Goal: Transaction & Acquisition: Purchase product/service

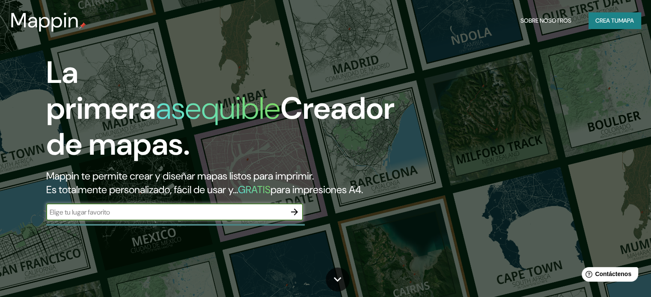
click at [169, 217] on input "text" at bounding box center [166, 213] width 240 height 10
type input "bahia mansa"
click at [299, 217] on icon "button" at bounding box center [294, 212] width 10 height 10
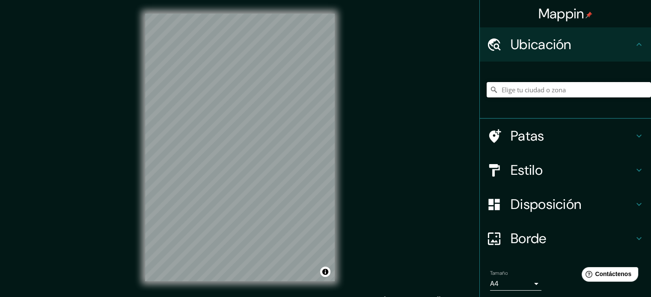
click at [529, 85] on input "Elige tu ciudad o zona" at bounding box center [569, 89] width 164 height 15
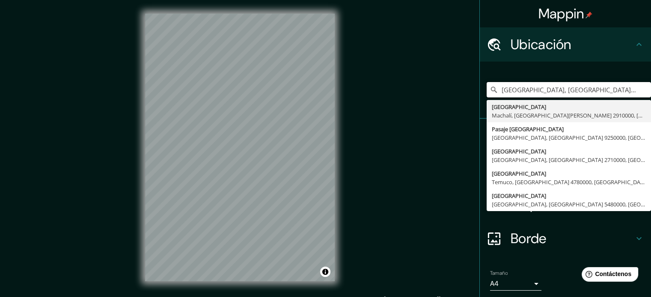
type input "Barcelona, provincia de Barcelona, España"
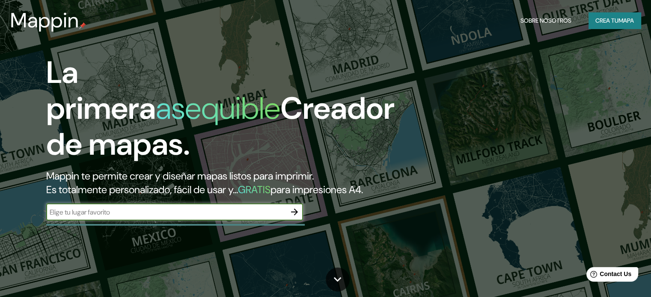
click at [199, 217] on input "text" at bounding box center [166, 213] width 240 height 10
type input "bahia mansa"
click at [166, 217] on input "bahia mansa" at bounding box center [166, 213] width 240 height 10
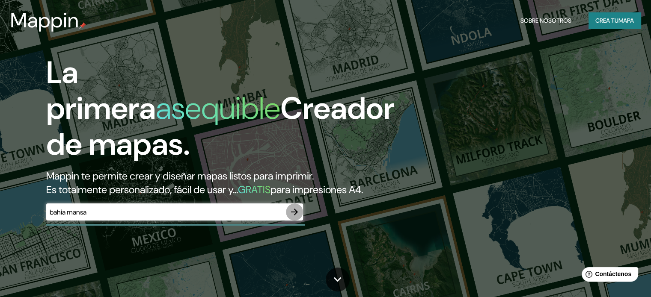
click at [291, 217] on icon "button" at bounding box center [294, 212] width 10 height 10
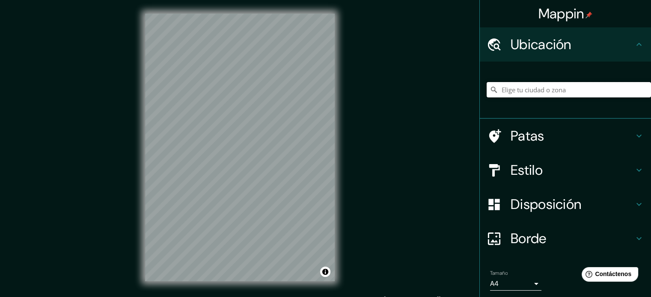
click at [503, 90] on input "Elige tu ciudad o zona" at bounding box center [569, 89] width 164 height 15
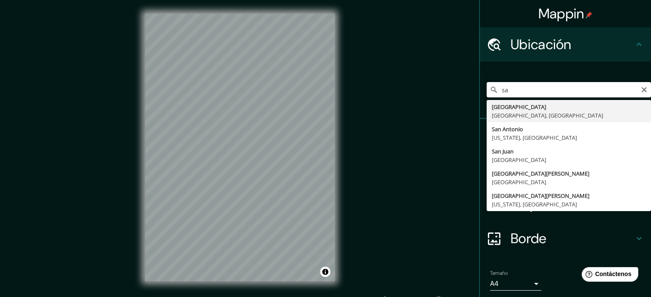
type input "s"
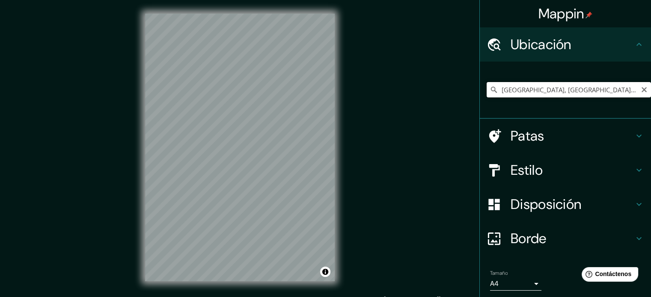
click at [585, 92] on input "[GEOGRAPHIC_DATA], [GEOGRAPHIC_DATA], [GEOGRAPHIC_DATA] 5480000, [GEOGRAPHIC_DA…" at bounding box center [569, 89] width 164 height 15
click at [614, 92] on input "[GEOGRAPHIC_DATA], [GEOGRAPHIC_DATA], [GEOGRAPHIC_DATA] 5480000, [GEOGRAPHIC_DA…" at bounding box center [569, 89] width 164 height 15
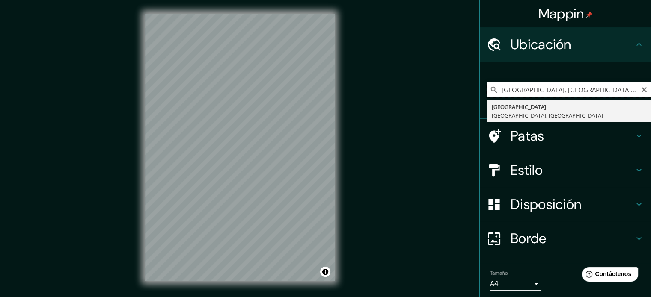
click at [614, 92] on input "[GEOGRAPHIC_DATA], [GEOGRAPHIC_DATA] [GEOGRAPHIC_DATA] 5480000, [GEOGRAPHIC_DAT…" at bounding box center [569, 89] width 164 height 15
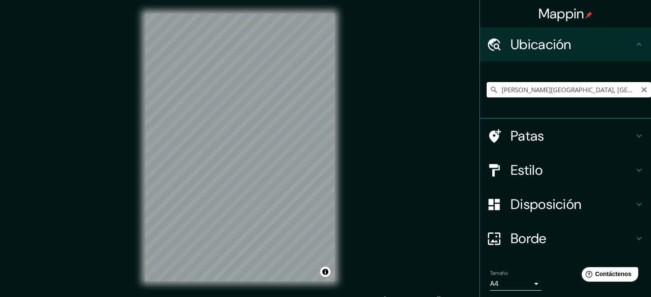
click at [618, 94] on input "[PERSON_NAME][GEOGRAPHIC_DATA], [GEOGRAPHIC_DATA][PERSON_NAME][PERSON_NAME], [G…" at bounding box center [569, 89] width 164 height 15
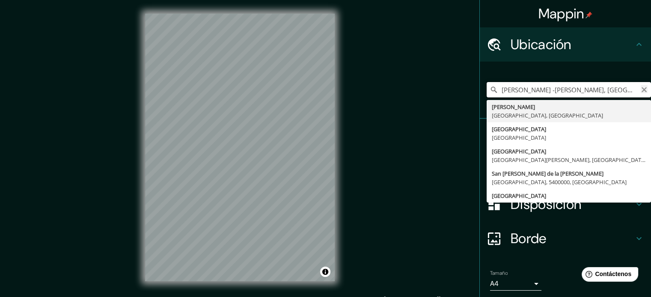
type input "[PERSON_NAME] -[PERSON_NAME], [GEOGRAPHIC_DATA], [GEOGRAPHIC_DATA]"
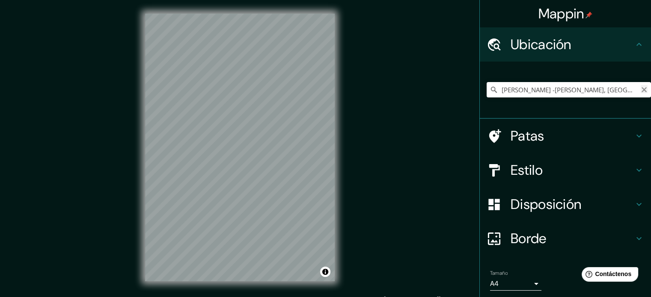
click at [641, 88] on icon "Claro" at bounding box center [644, 89] width 7 height 7
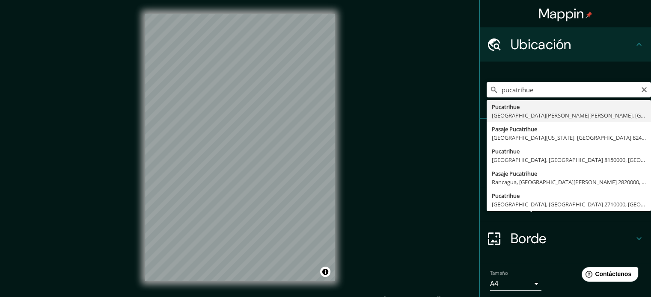
type input "Pucatrihue, [GEOGRAPHIC_DATA][PERSON_NAME][PERSON_NAME], [GEOGRAPHIC_DATA], [GE…"
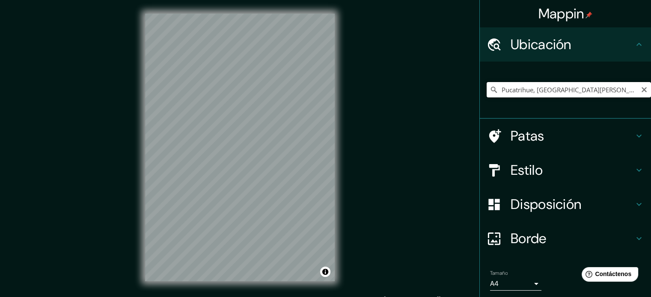
click at [577, 88] on input "Pucatrihue, [GEOGRAPHIC_DATA][PERSON_NAME][PERSON_NAME], [GEOGRAPHIC_DATA], [GE…" at bounding box center [569, 89] width 164 height 15
click at [633, 89] on input "Pucatrihue, [GEOGRAPHIC_DATA][PERSON_NAME][PERSON_NAME], [GEOGRAPHIC_DATA], [GE…" at bounding box center [569, 89] width 164 height 15
click at [641, 89] on icon "Claro" at bounding box center [644, 89] width 7 height 7
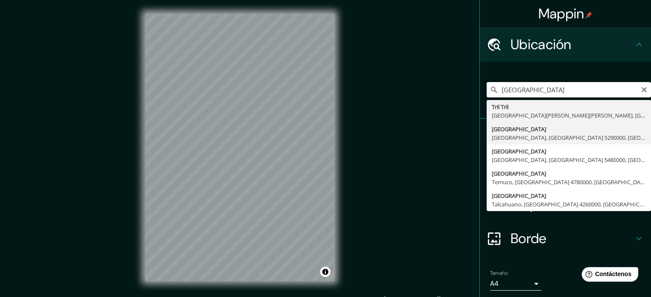
type input "[GEOGRAPHIC_DATA], [GEOGRAPHIC_DATA], [GEOGRAPHIC_DATA], [GEOGRAPHIC_DATA]"
